Goal: Communication & Community: Participate in discussion

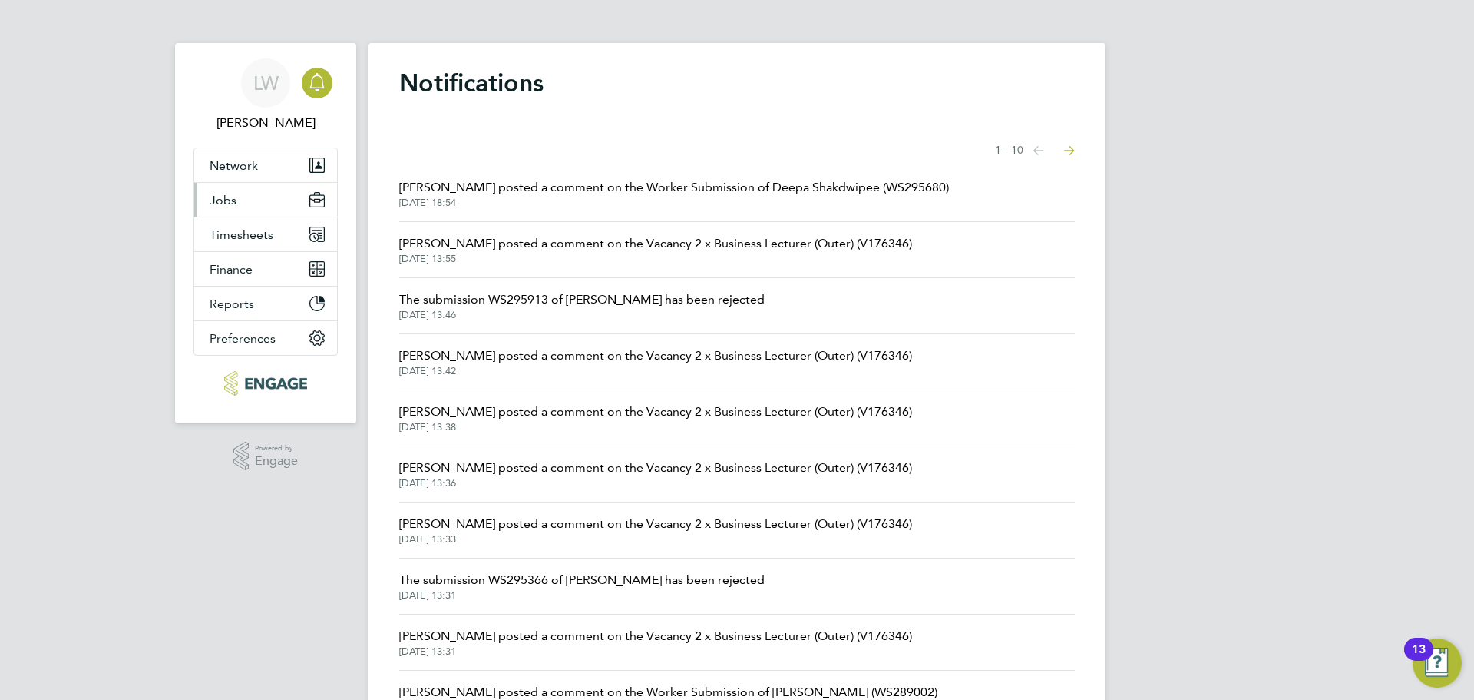
click at [239, 192] on button "Jobs" at bounding box center [265, 200] width 143 height 34
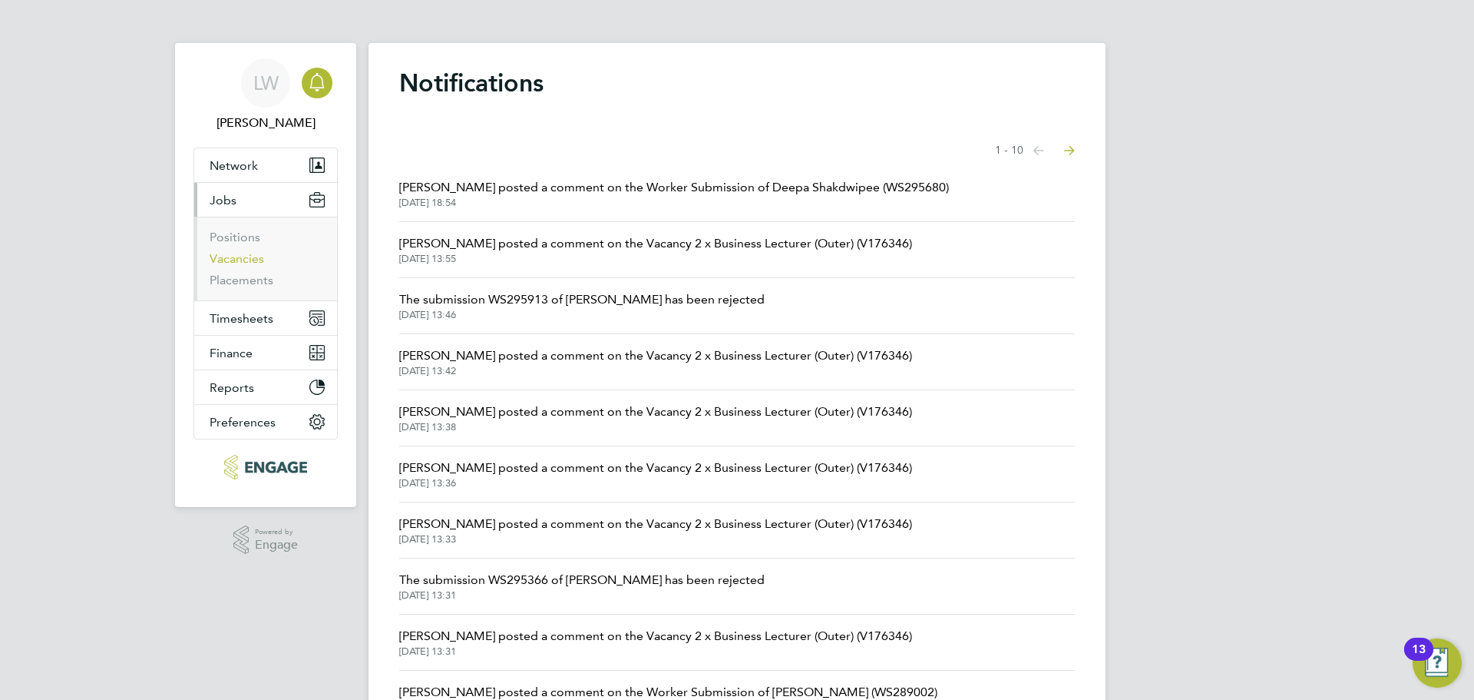
click at [245, 257] on link "Vacancies" at bounding box center [237, 258] width 55 height 15
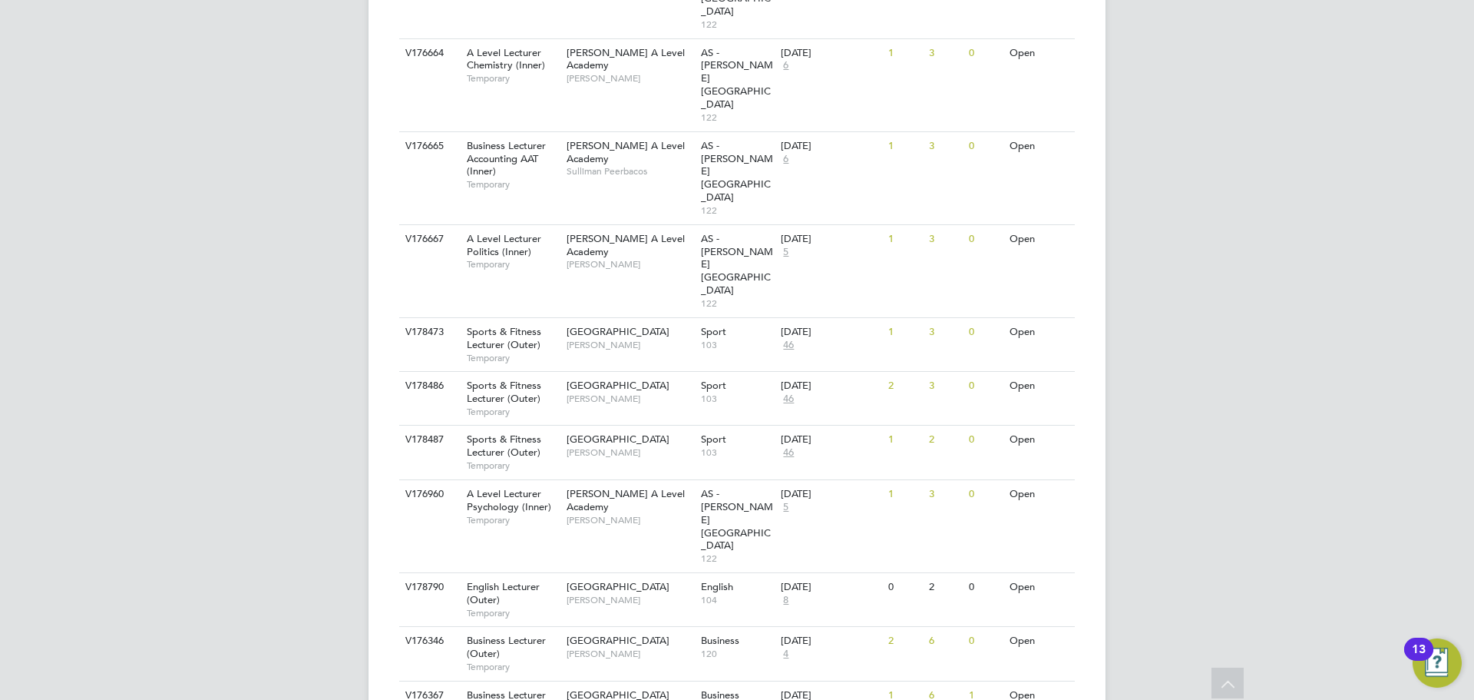
scroll to position [1568, 0]
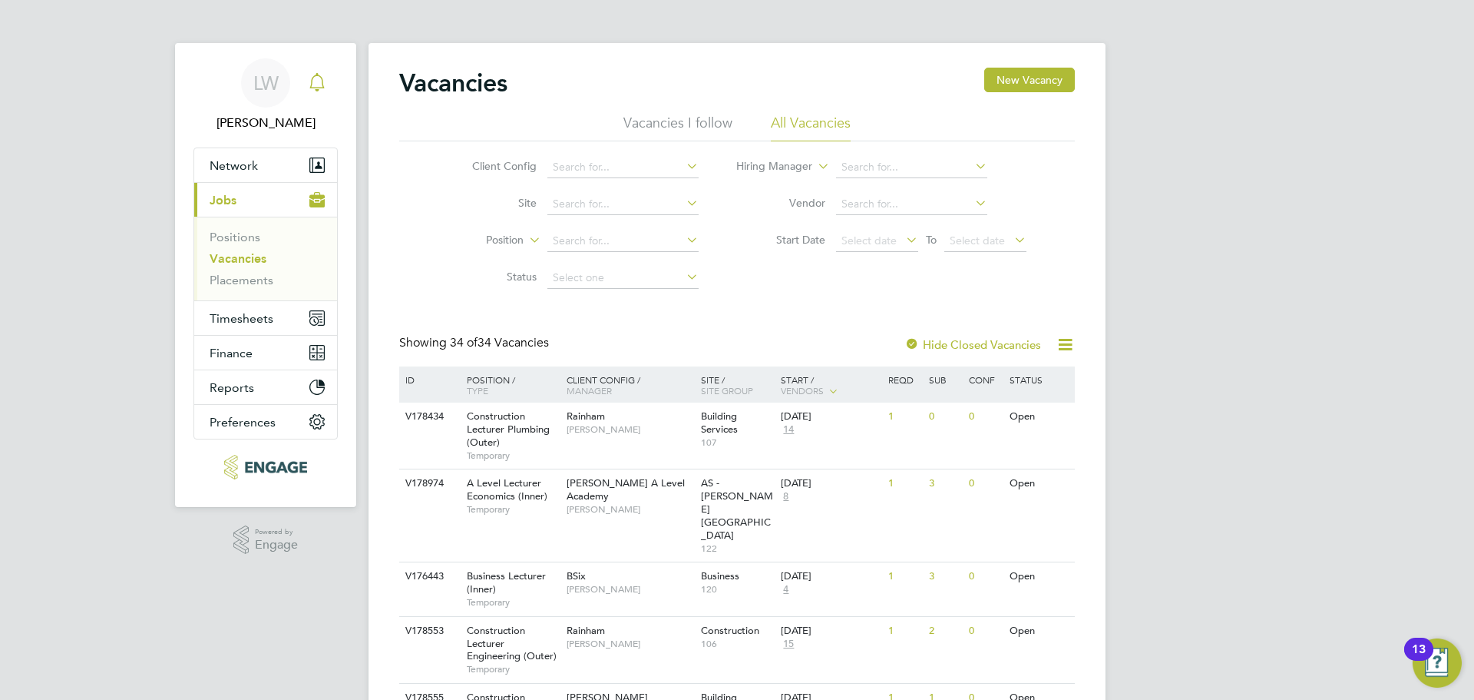
click at [325, 82] on icon "Main navigation" at bounding box center [317, 82] width 18 height 18
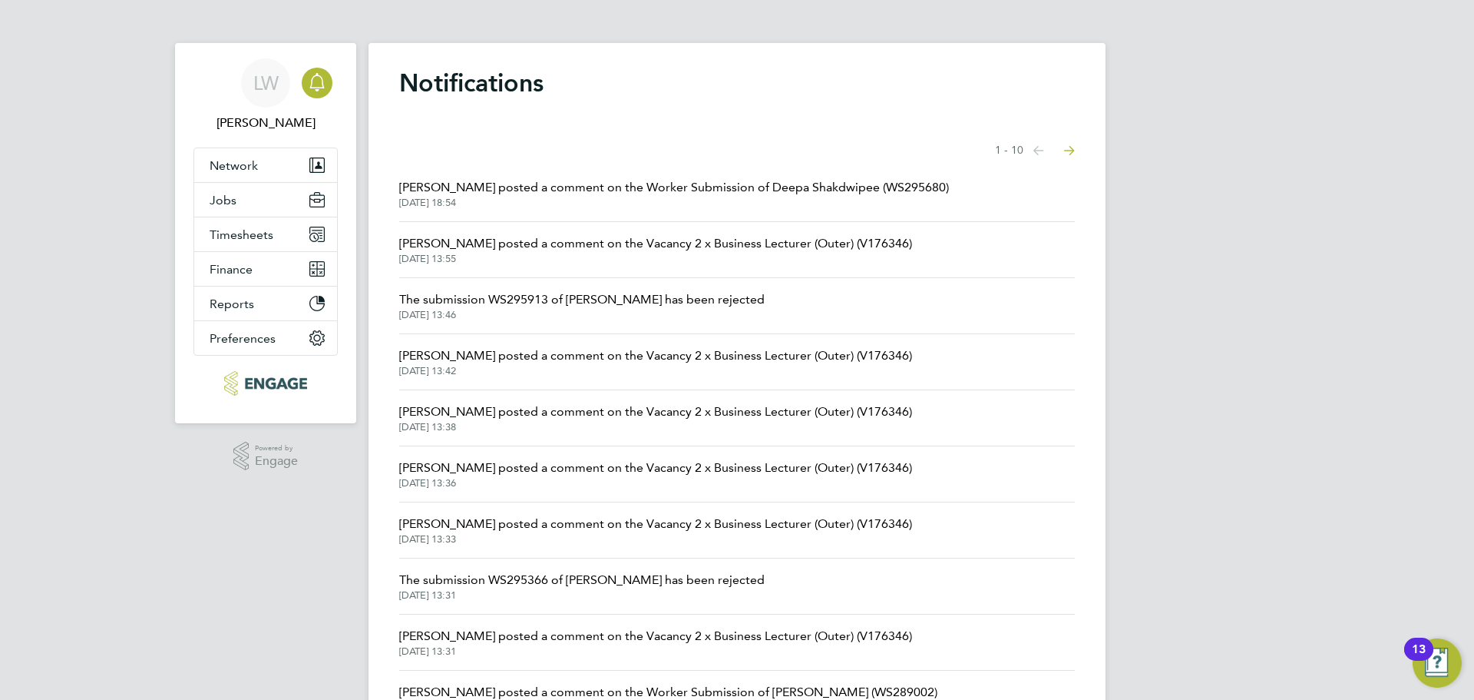
click at [322, 91] on icon "Main navigation" at bounding box center [317, 82] width 18 height 18
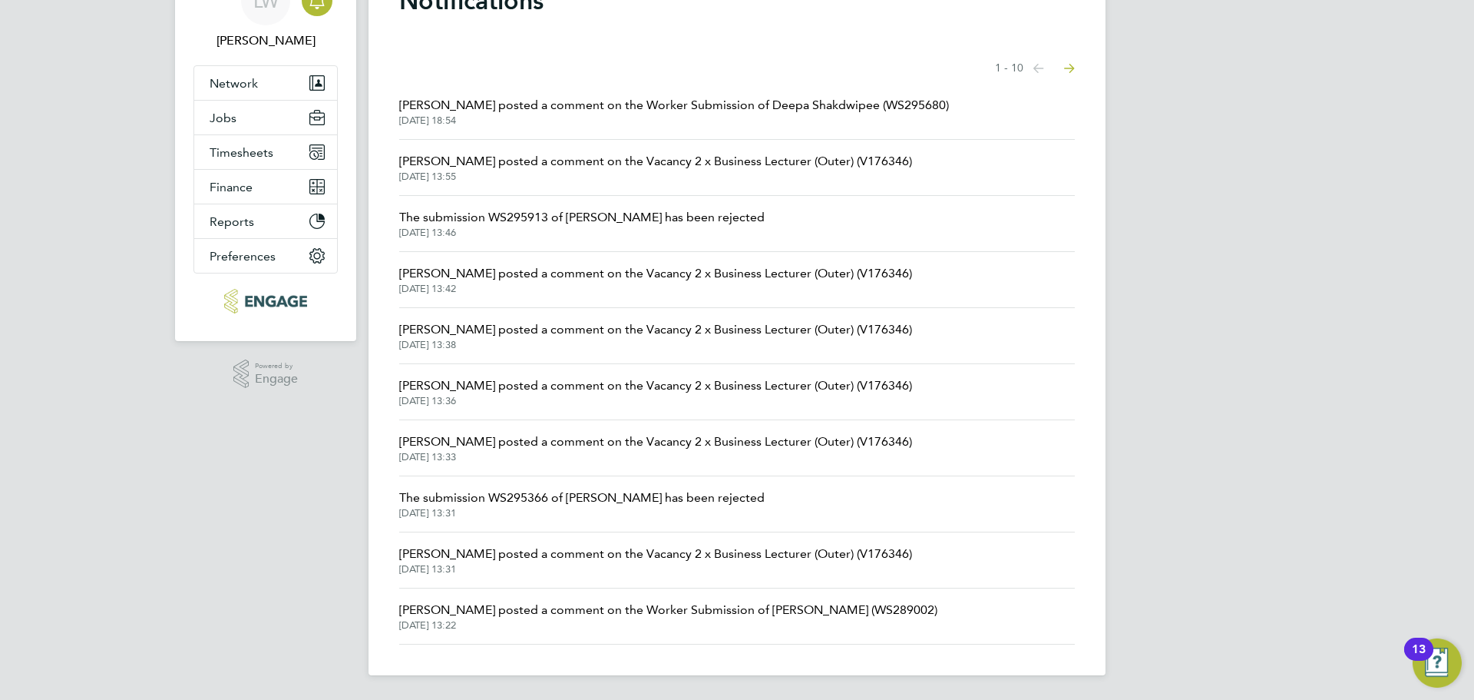
click at [571, 619] on span "[DATE] 13:22" at bounding box center [668, 625] width 538 height 12
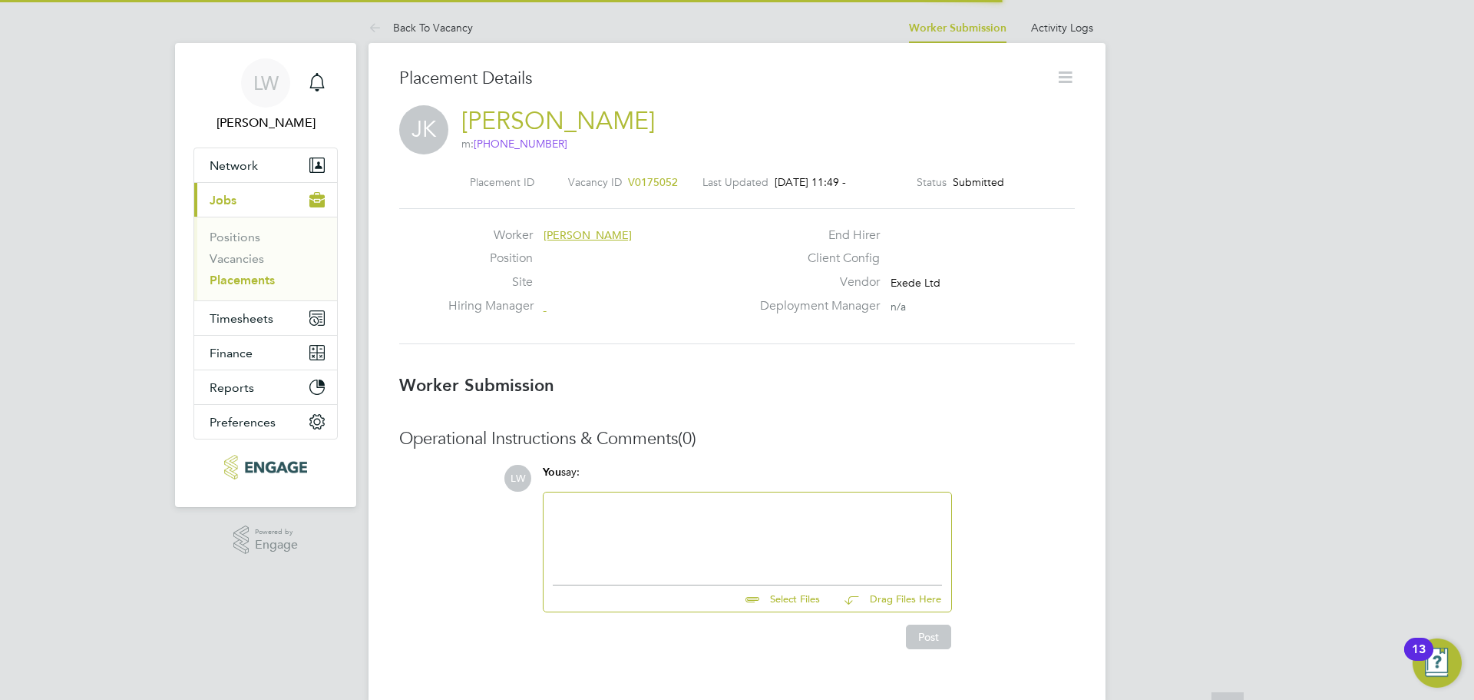
scroll to position [8, 8]
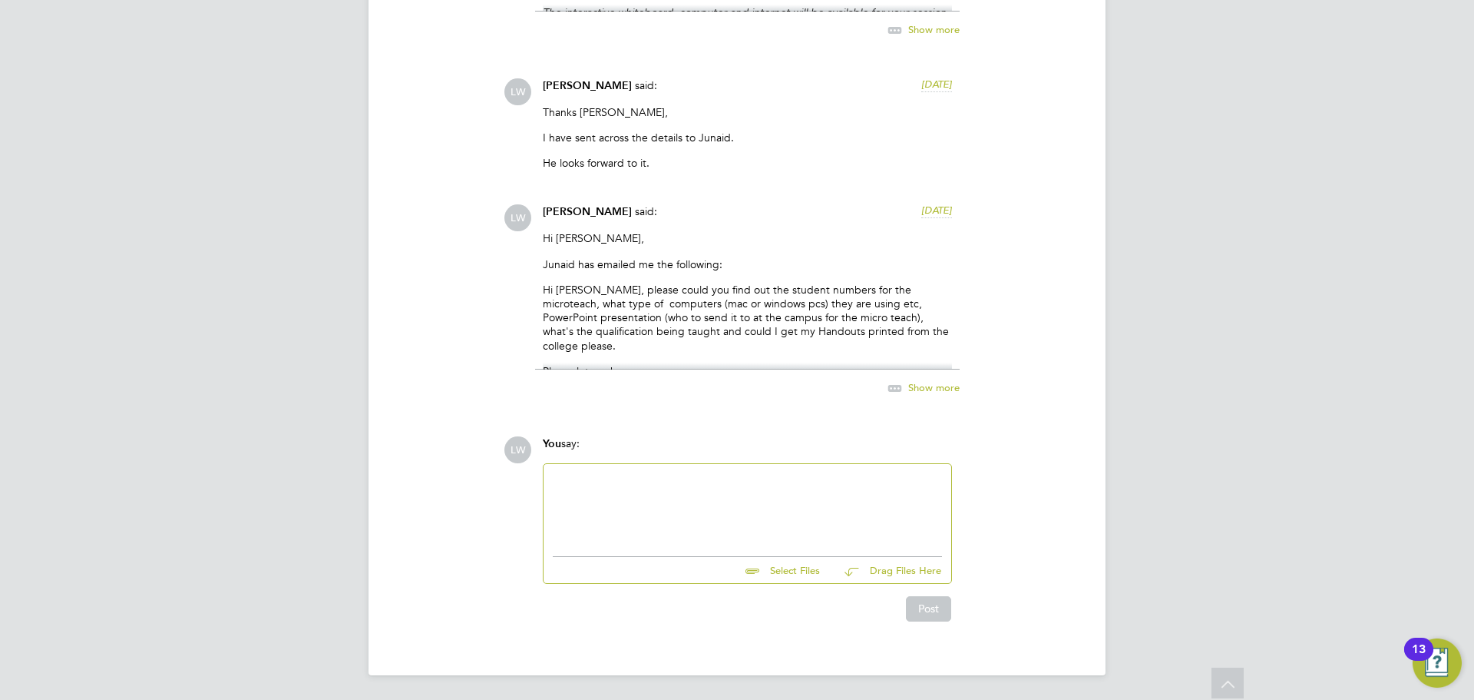
click at [678, 523] on div at bounding box center [747, 506] width 389 height 66
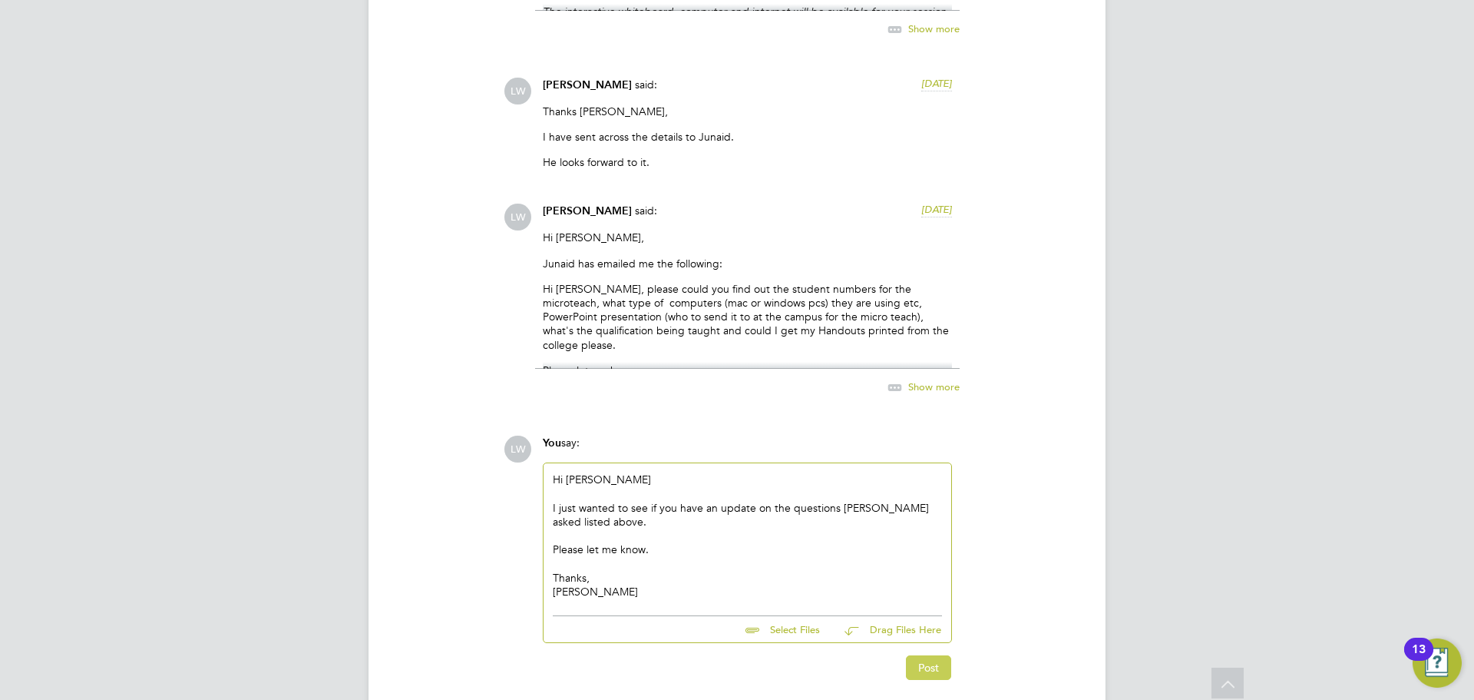
click at [915, 665] on button "Post" at bounding box center [928, 667] width 45 height 25
